Goal: Check status: Check status

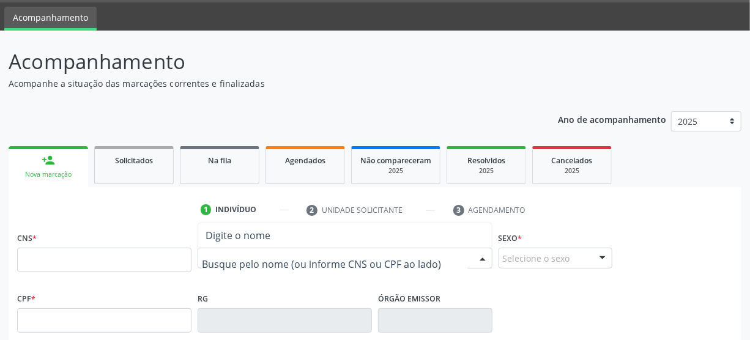
scroll to position [55, 0]
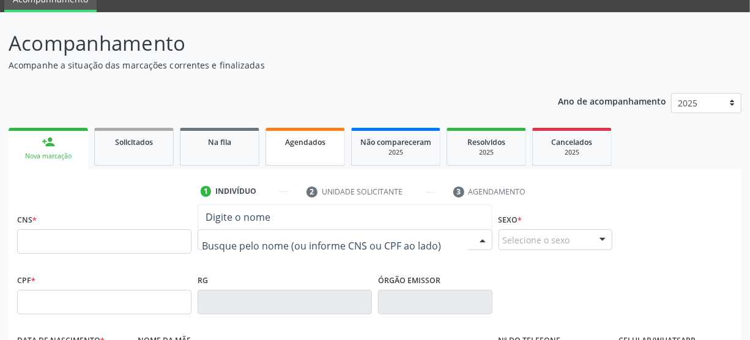
click at [295, 144] on span "Agendados" at bounding box center [305, 142] width 40 height 10
select select "7"
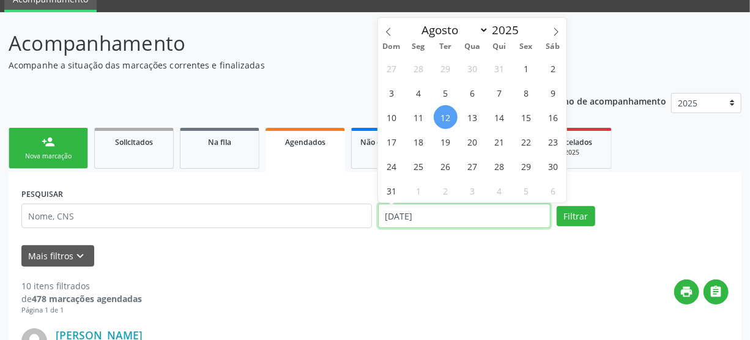
click at [522, 215] on input "[DATE]" at bounding box center [464, 216] width 173 height 24
click at [452, 163] on span "26" at bounding box center [446, 166] width 24 height 24
type input "[DATE]"
click at [449, 163] on span "26" at bounding box center [446, 166] width 24 height 24
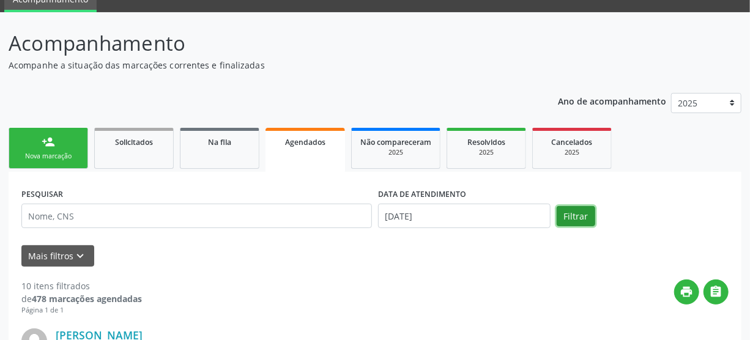
click at [571, 218] on button "Filtrar" at bounding box center [576, 216] width 39 height 21
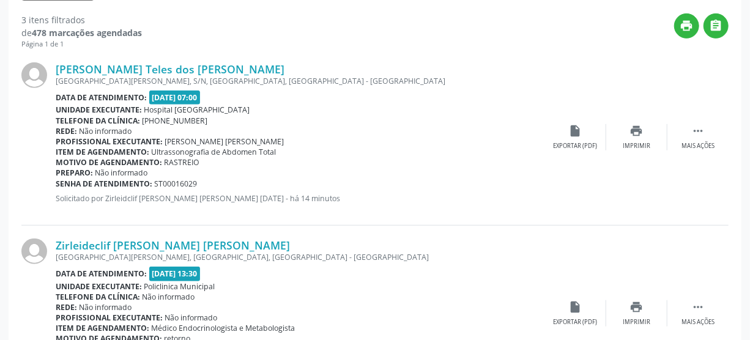
scroll to position [334, 0]
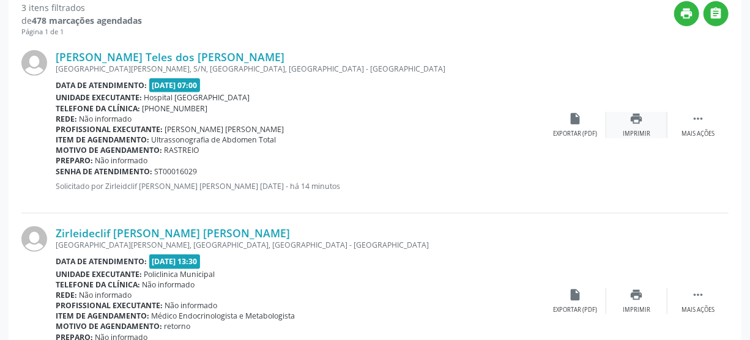
click at [643, 130] on div "Imprimir" at bounding box center [637, 134] width 28 height 9
